Goal: Task Accomplishment & Management: Manage account settings

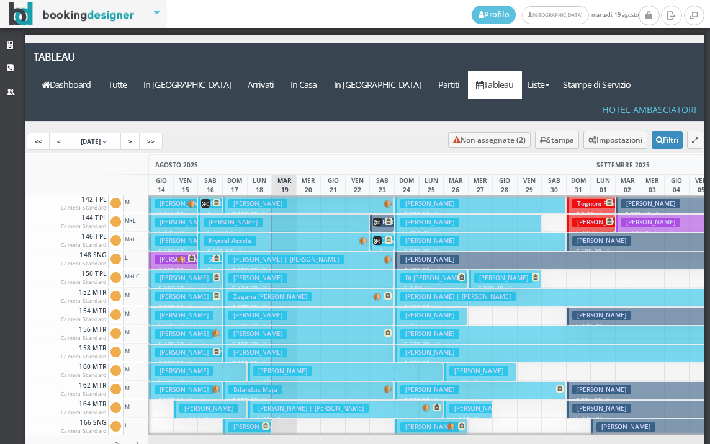
scroll to position [248, 0]
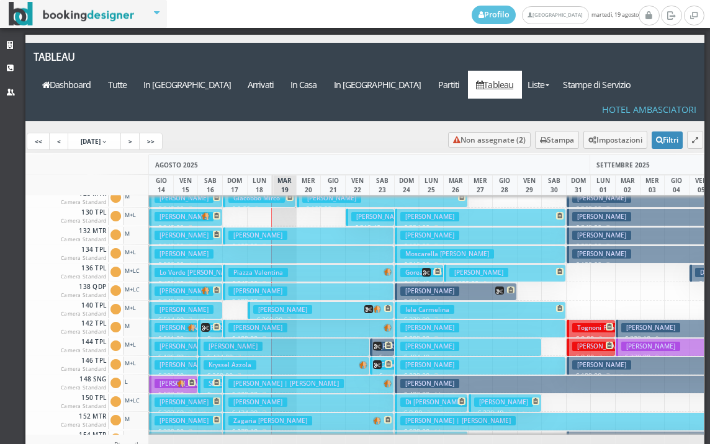
click at [255, 287] on h3 "Fiorica Alfonso" at bounding box center [257, 291] width 59 height 9
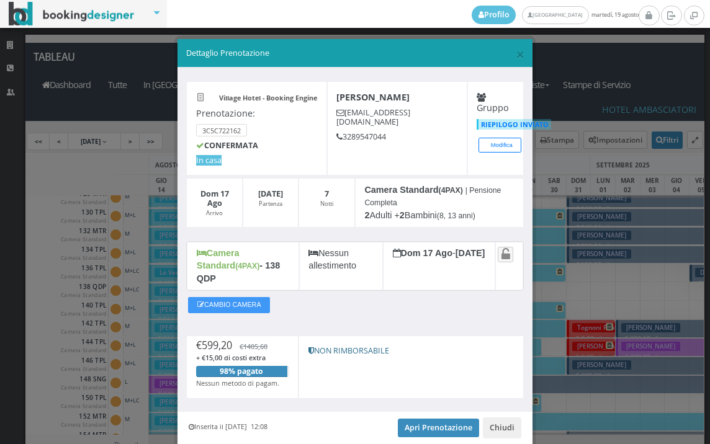
scroll to position [35, 0]
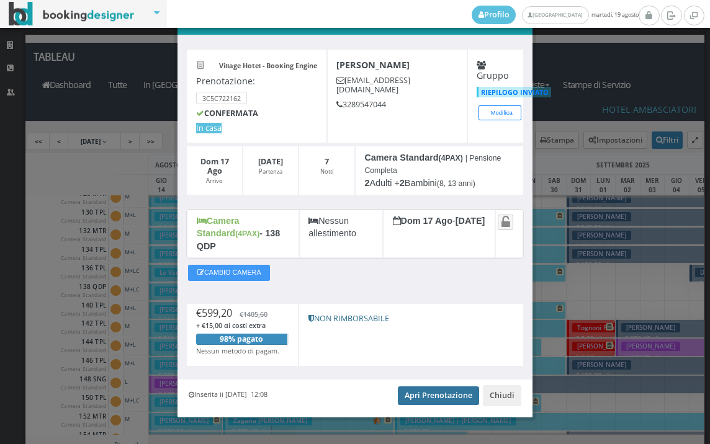
click at [427, 387] on link "Apri Prenotazione" at bounding box center [438, 396] width 81 height 19
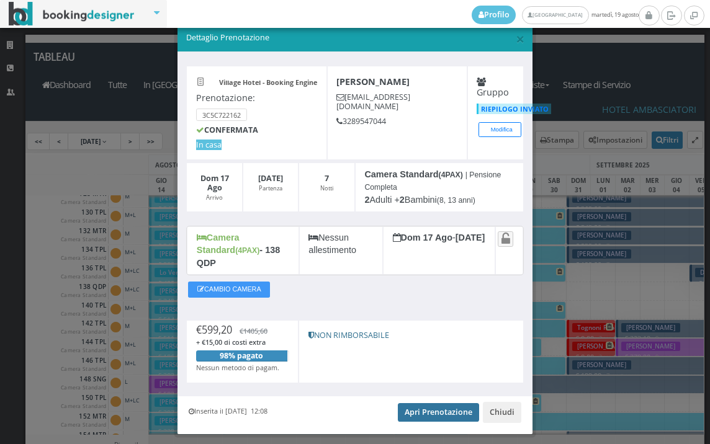
scroll to position [0, 0]
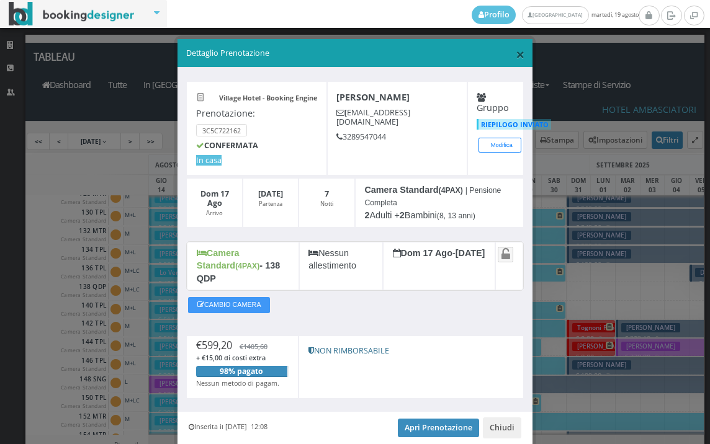
click at [516, 57] on span "×" at bounding box center [520, 53] width 9 height 21
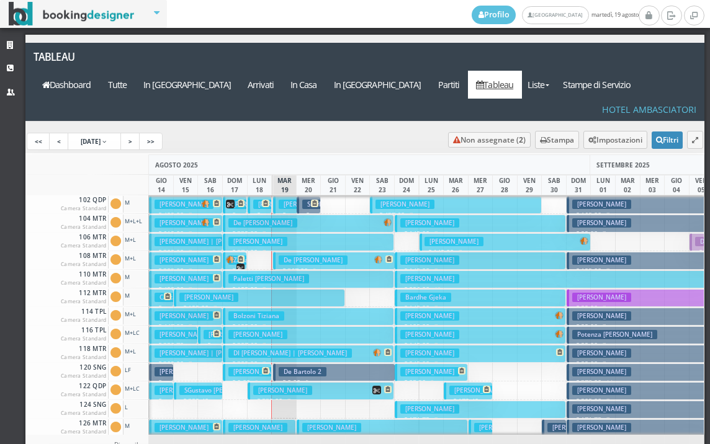
click at [255, 200] on h3 "SHARMA RAKESH KUMAR | Rani Alka" at bounding box center [310, 204] width 115 height 9
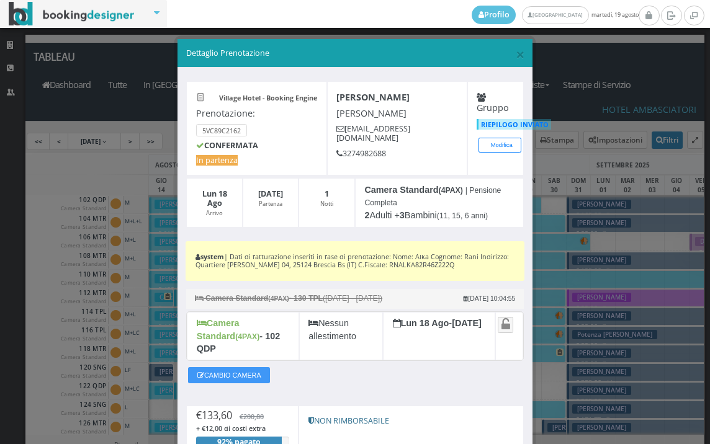
scroll to position [114, 0]
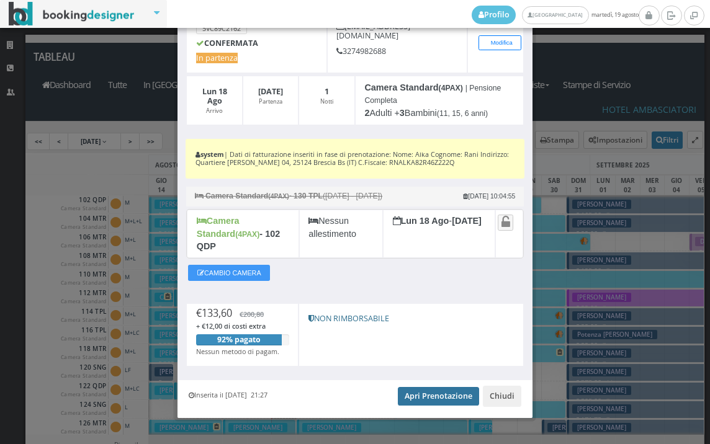
click at [446, 387] on link "Apri Prenotazione" at bounding box center [438, 396] width 81 height 19
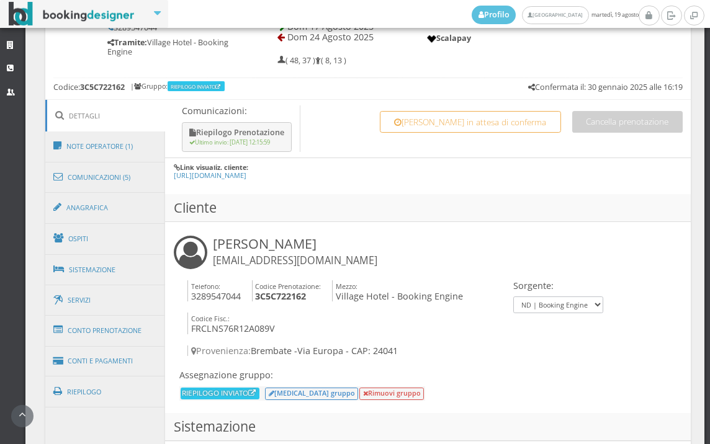
scroll to position [759, 0]
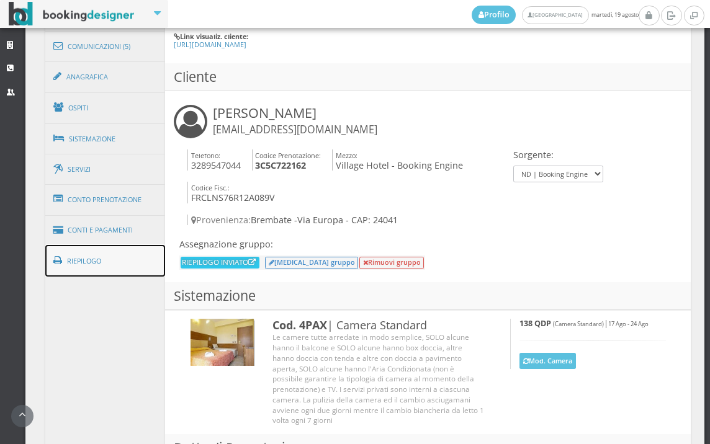
click at [111, 250] on link "Riepilogo" at bounding box center [105, 261] width 120 height 32
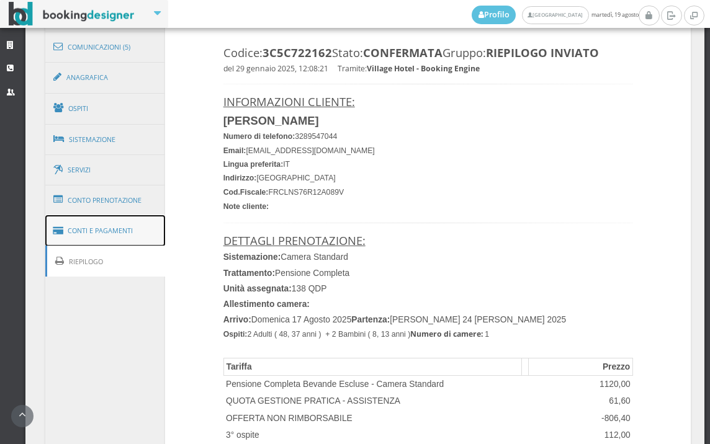
click at [119, 240] on link "Conti e Pagamenti" at bounding box center [105, 231] width 120 height 32
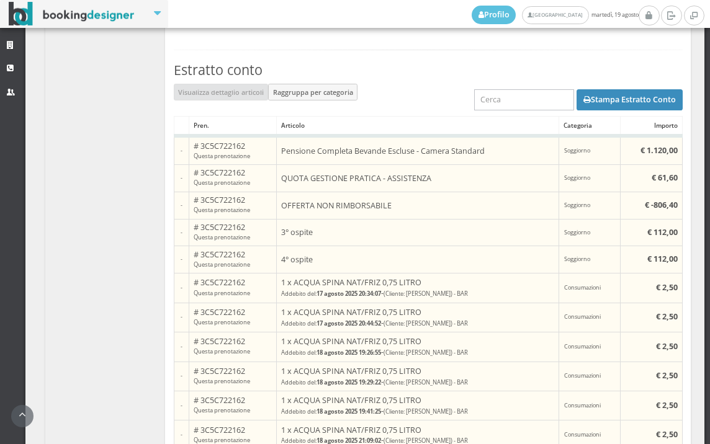
scroll to position [1172, 0]
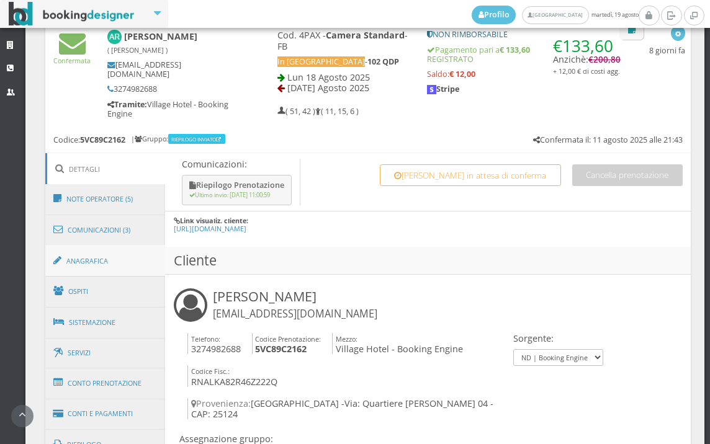
scroll to position [551, 0]
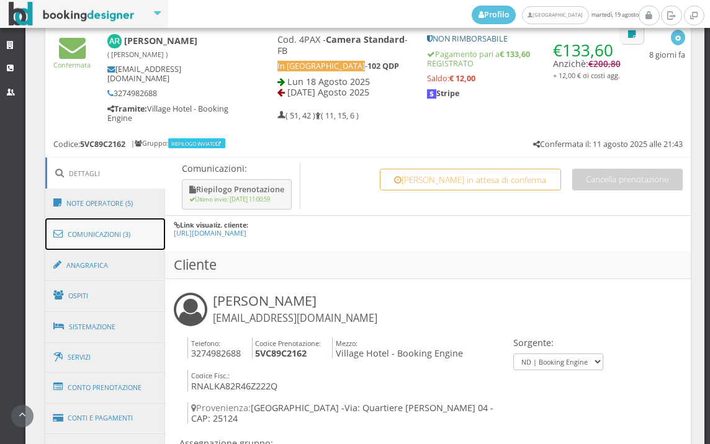
click at [113, 232] on link "Comunicazioni (3)" at bounding box center [105, 235] width 120 height 32
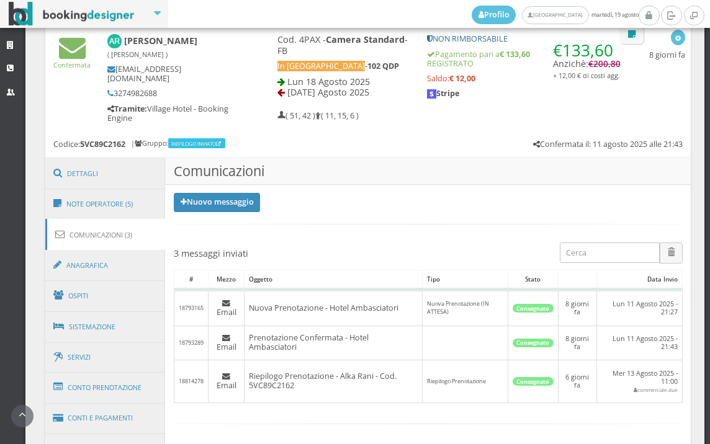
scroll to position [747, 0]
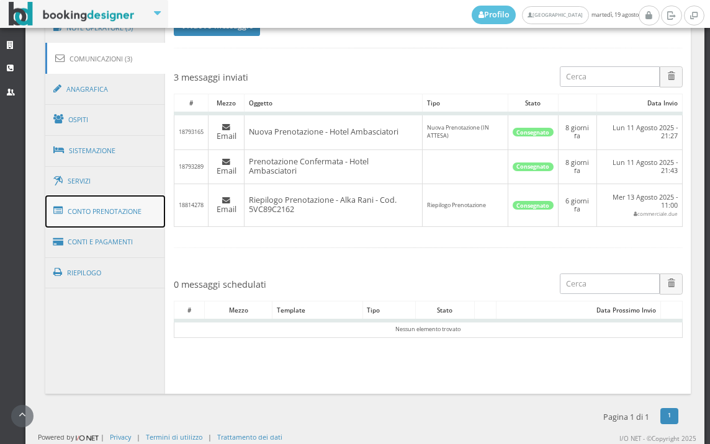
click at [144, 210] on link "Conto Prenotazione" at bounding box center [105, 212] width 120 height 32
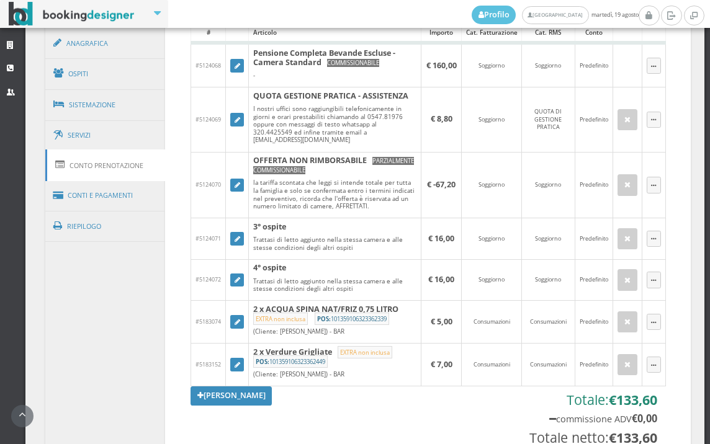
scroll to position [885, 0]
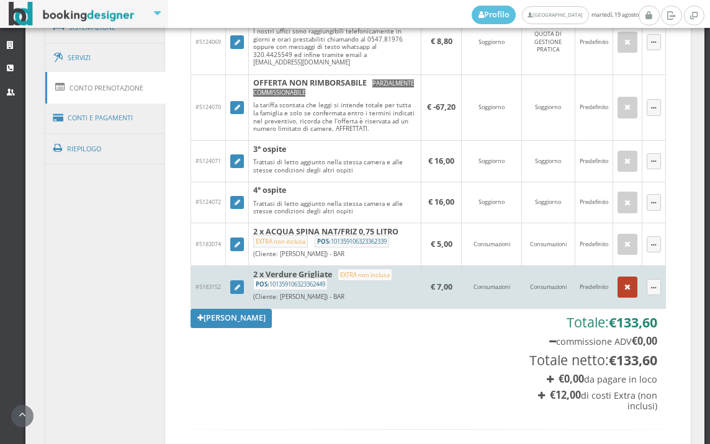
click at [624, 292] on icon "button" at bounding box center [627, 288] width 6 height 8
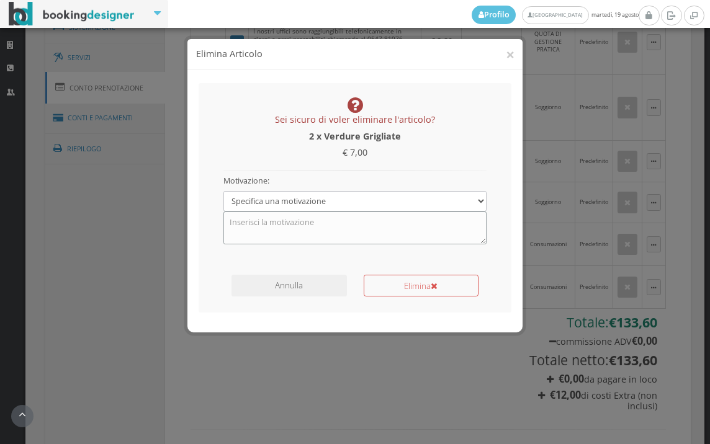
click at [395, 240] on textarea at bounding box center [355, 228] width 264 height 32
type textarea "ERRORE INSERIMENTO"
click at [415, 279] on button "Elimina" at bounding box center [421, 286] width 115 height 22
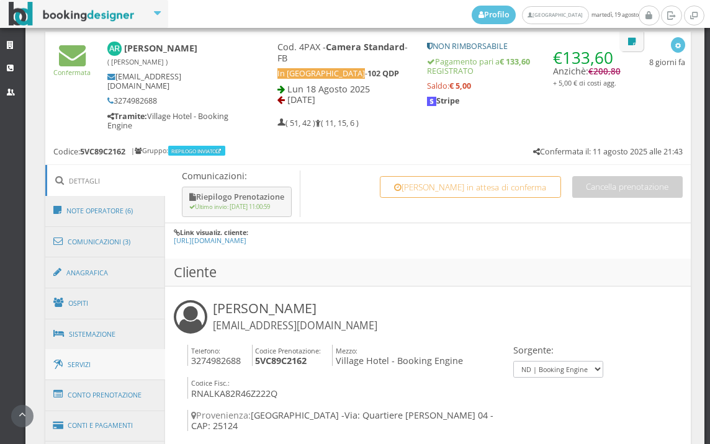
scroll to position [551, 0]
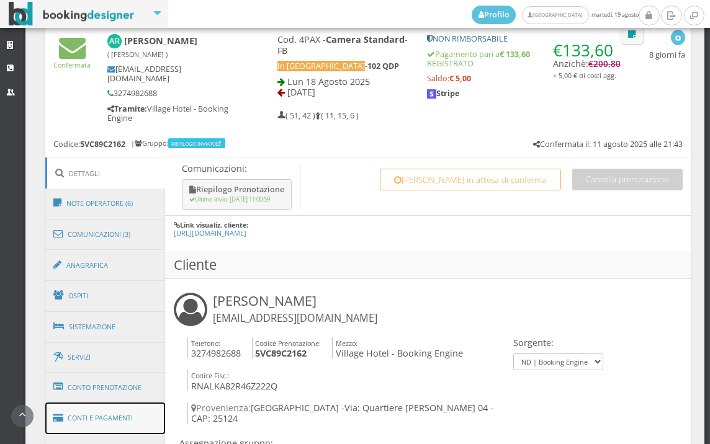
click at [142, 409] on link "Conti e Pagamenti" at bounding box center [105, 419] width 120 height 32
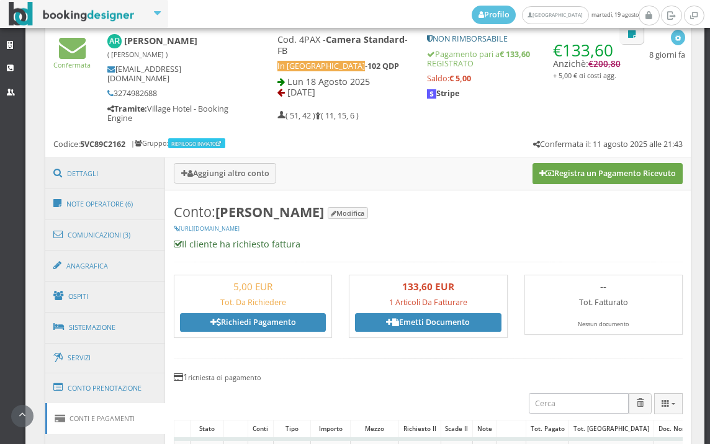
click at [603, 176] on button "Registra un Pagamento Ricevuto" at bounding box center [608, 173] width 150 height 21
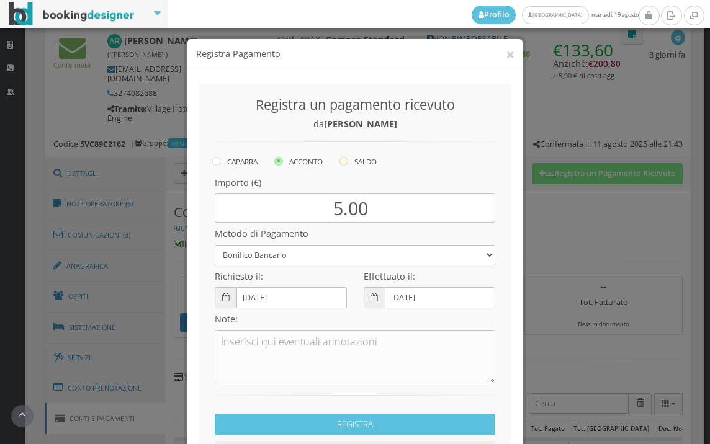
click at [341, 160] on icon at bounding box center [344, 161] width 9 height 9
radio input "true"
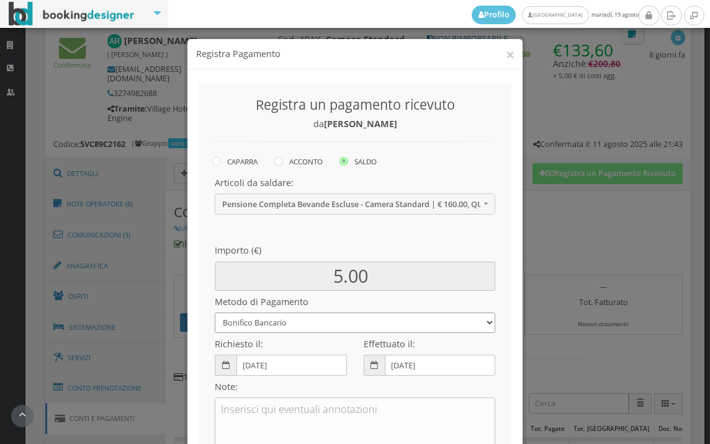
click at [331, 328] on select "Bonifico Bancario BONIFICO SUM UP Contanti Assegno Bancario Assegno Circolare V…" at bounding box center [355, 323] width 281 height 20
select select
click at [215, 313] on select "Bonifico Bancario BONIFICO SUM UP Contanti Assegno Bancario Assegno Circolare V…" at bounding box center [355, 323] width 281 height 20
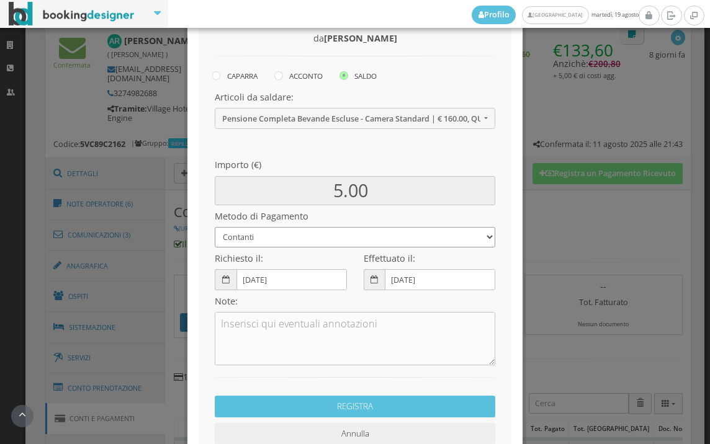
scroll to position [169, 0]
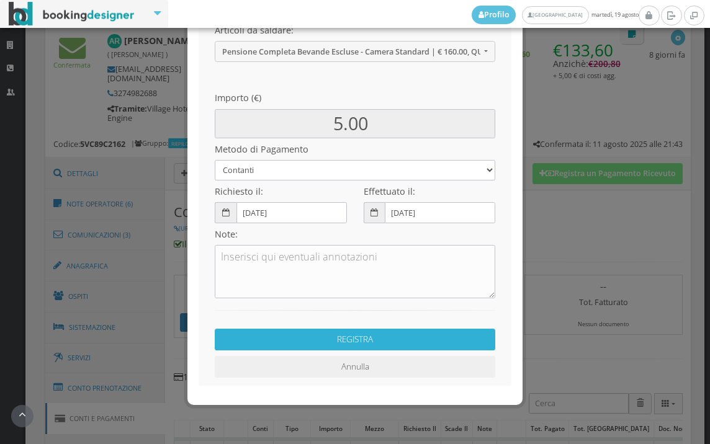
click at [313, 346] on button "REGISTRA" at bounding box center [355, 340] width 281 height 22
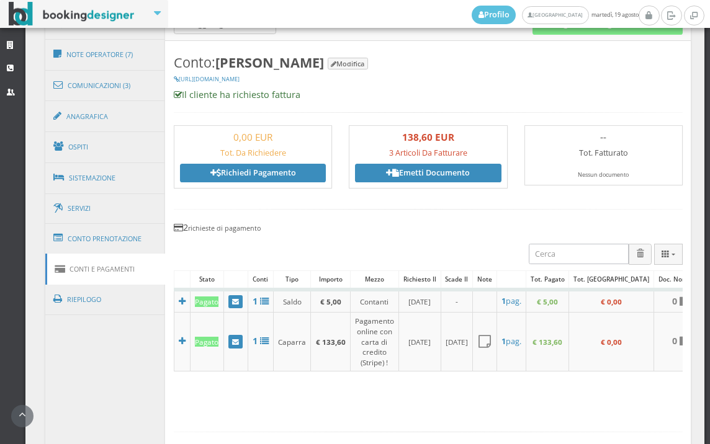
scroll to position [690, 0]
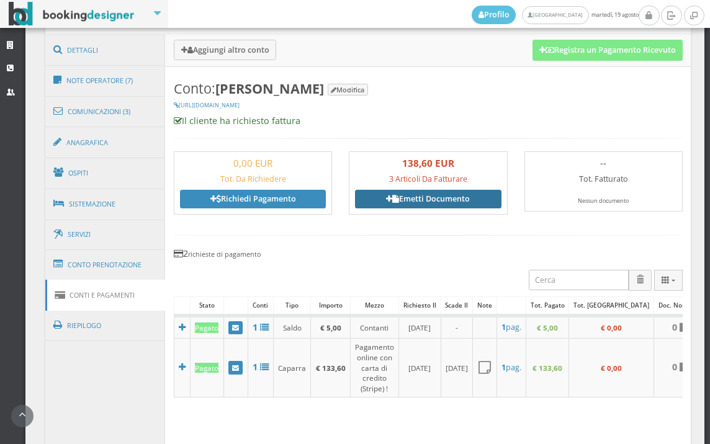
click at [421, 200] on link "Emetti Documento" at bounding box center [428, 199] width 146 height 19
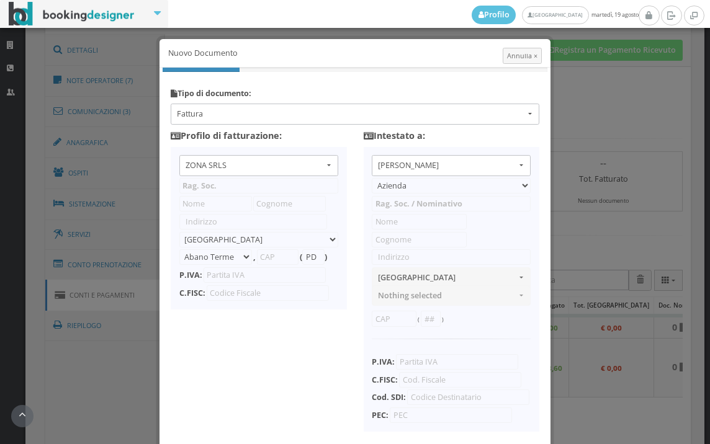
type input "ZONA SRLS"
type input "Vico V Durante, 8"
select select "Frattamaggiore"
type input "80027"
type input "NA"
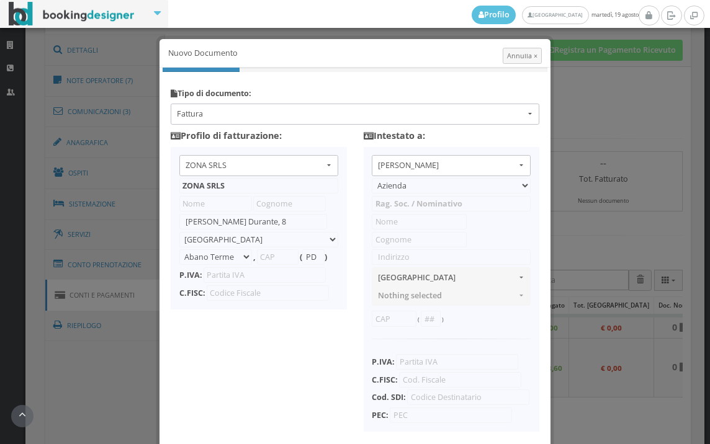
type input "10356321215"
select select "PF"
type input "Alka"
type input "Rani"
type input "Quartiere [PERSON_NAME] 04"
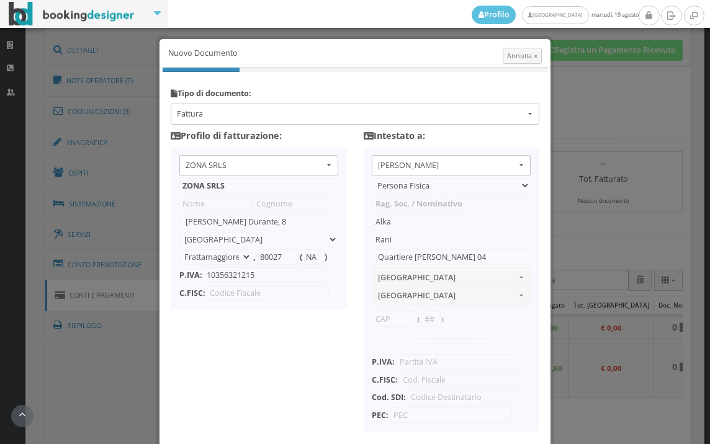
select select "BRESCIA"
type input "25124"
type input "BS"
type input "RNALKA82R46Z222Q"
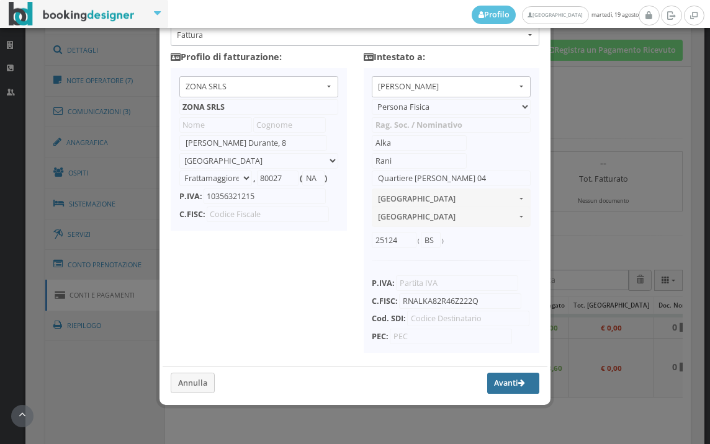
click at [497, 379] on button "Avanti" at bounding box center [513, 383] width 52 height 21
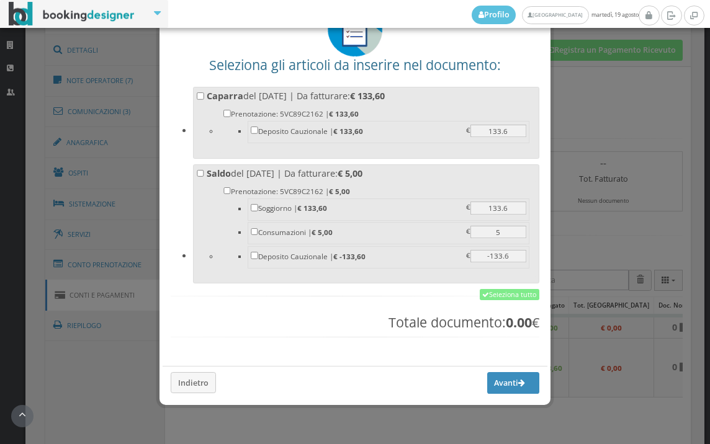
scroll to position [97, 0]
click at [509, 294] on link "Seleziona tutto" at bounding box center [510, 294] width 60 height 11
checkbox input "true"
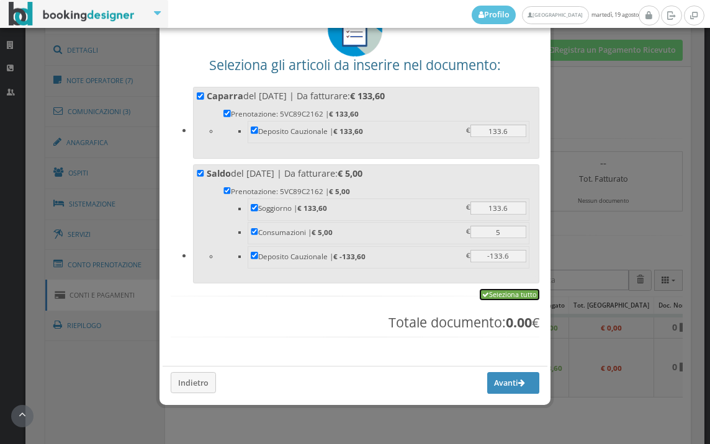
checkbox input "true"
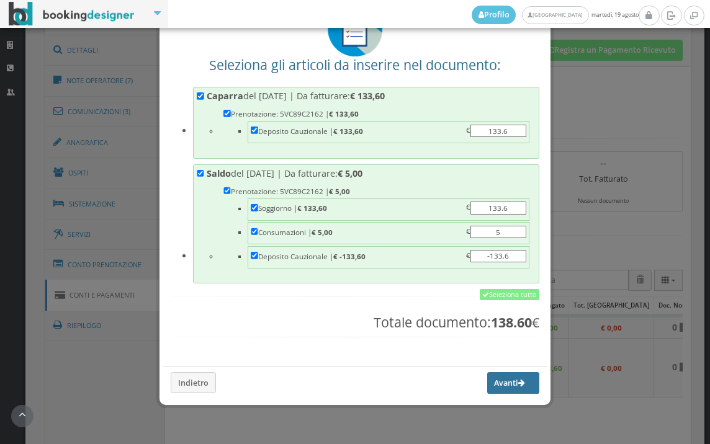
click at [492, 382] on button "Avanti" at bounding box center [513, 382] width 52 height 21
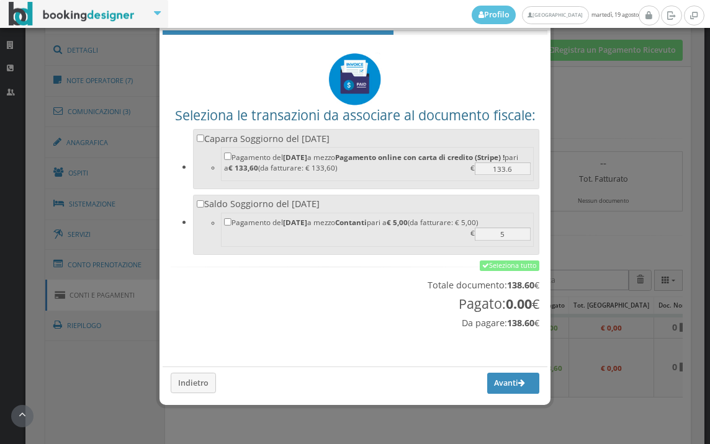
scroll to position [41, 0]
click at [495, 266] on link "Seleziona tutto" at bounding box center [510, 266] width 60 height 11
checkbox input "true"
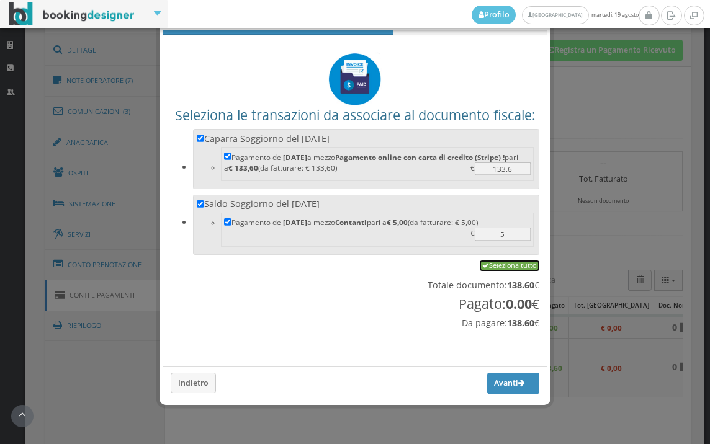
checkbox input "true"
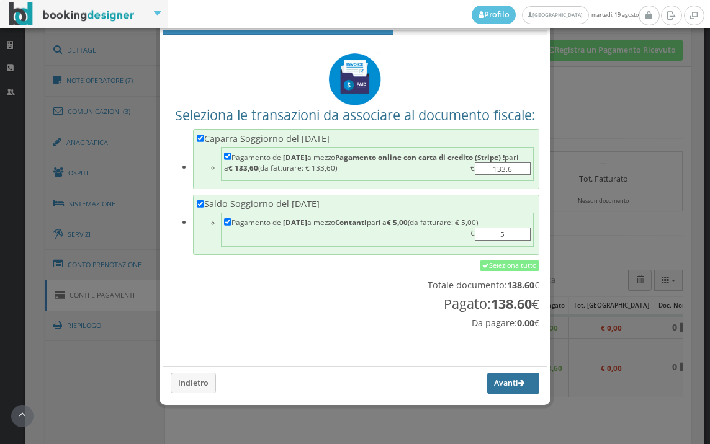
click at [490, 384] on button "Avanti" at bounding box center [513, 383] width 52 height 21
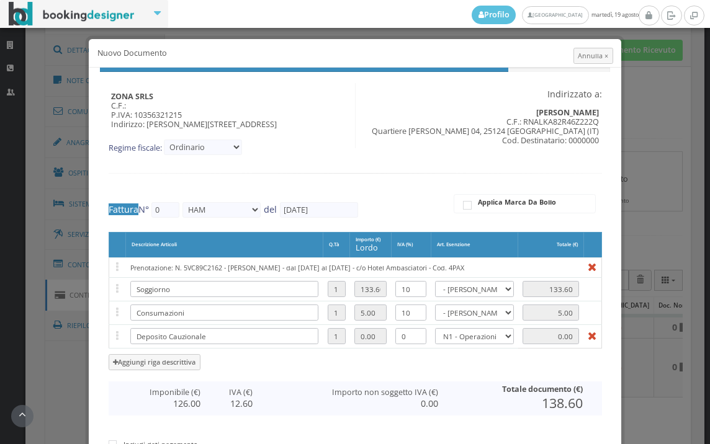
type input "498"
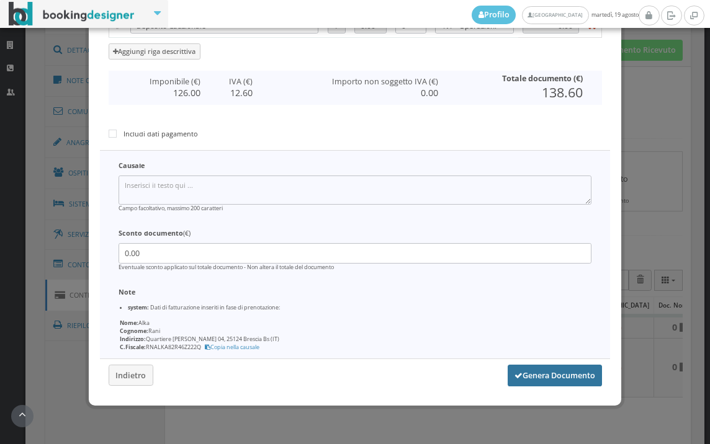
click at [541, 376] on button "Genera Documento" at bounding box center [555, 375] width 94 height 21
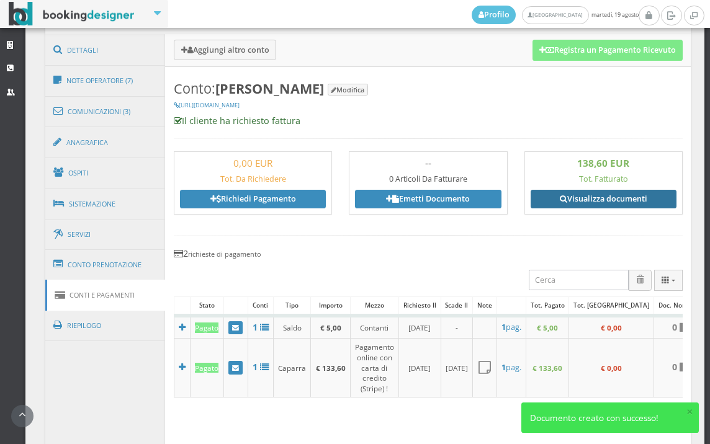
click at [610, 197] on link "Visualizza documenti" at bounding box center [604, 199] width 146 height 19
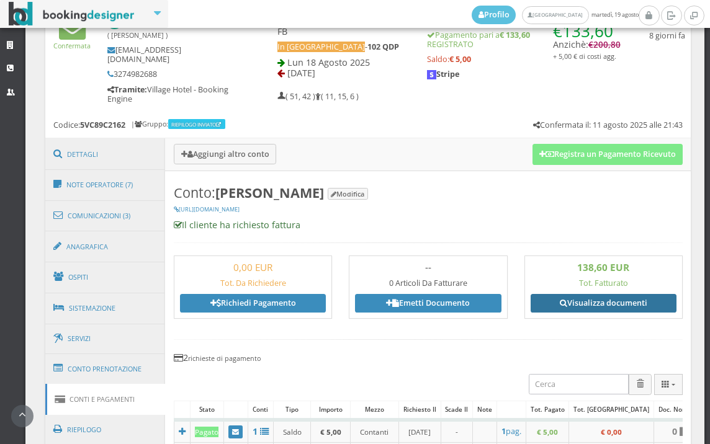
scroll to position [482, 0]
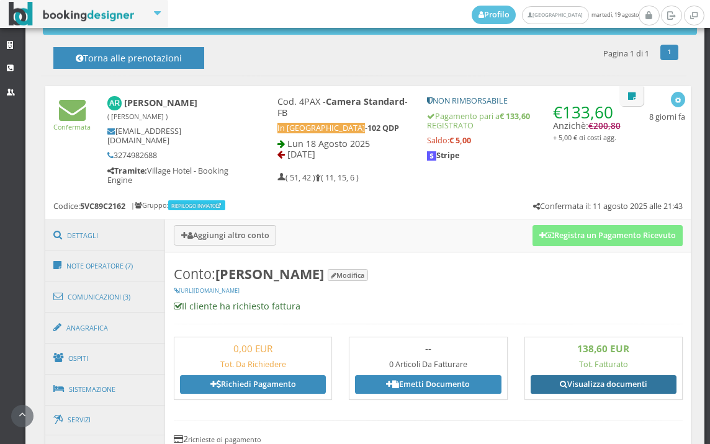
click at [606, 384] on link "Visualizza documenti" at bounding box center [604, 385] width 146 height 19
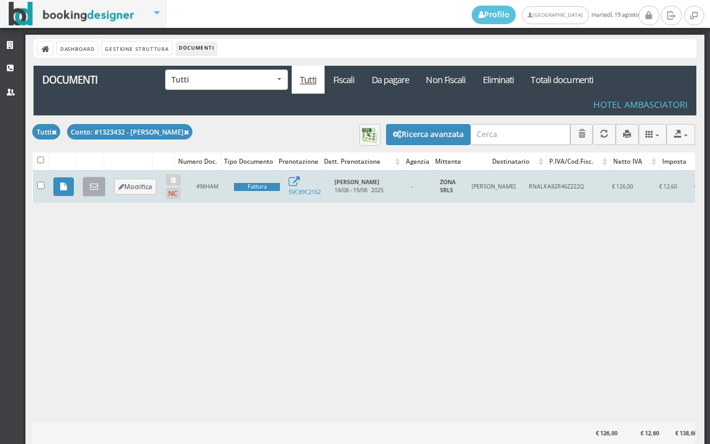
click at [94, 189] on icon at bounding box center [94, 187] width 8 height 8
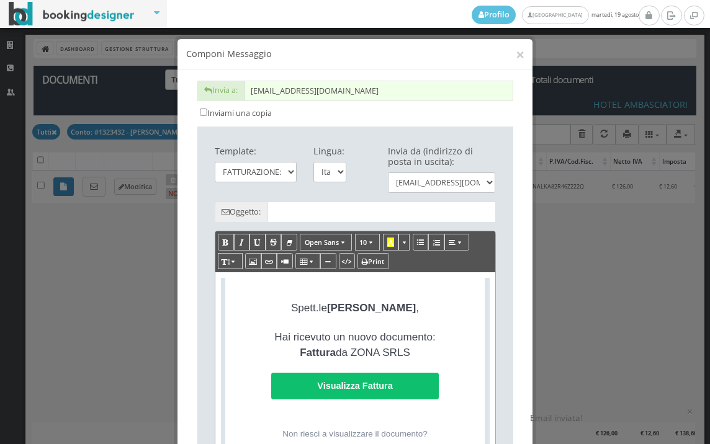
type input "Copia di cortesia: Fattura da ZONA SRLS - n. 498HAM del [DATE]"
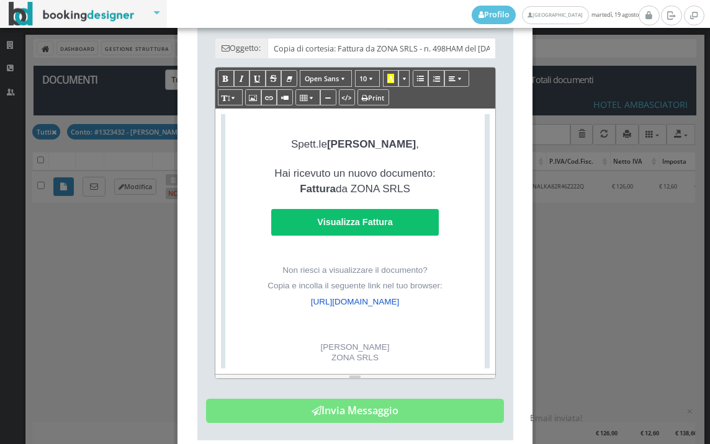
scroll to position [276, 0]
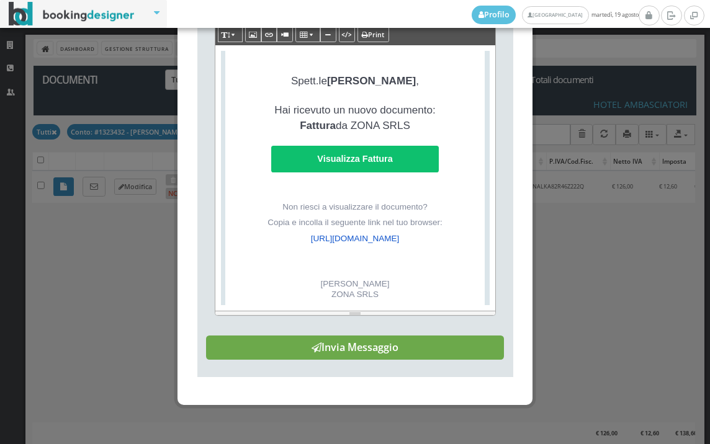
click at [384, 355] on button "Invia Messaggio" at bounding box center [355, 348] width 298 height 25
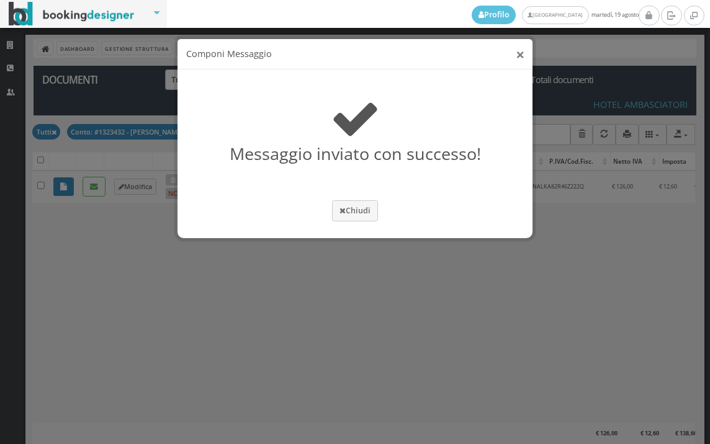
click at [518, 53] on button "×" at bounding box center [520, 55] width 9 height 16
